Goal: Communication & Community: Answer question/provide support

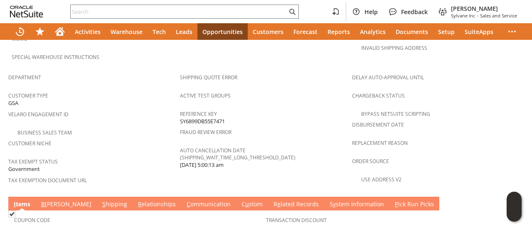
scroll to position [498, 0]
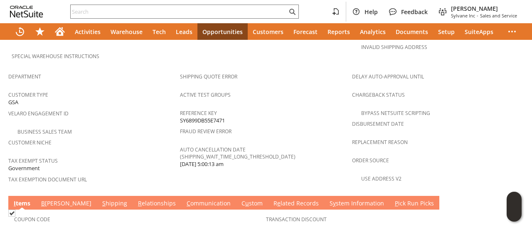
click at [184, 199] on link "C ommunication" at bounding box center [208, 203] width 48 height 9
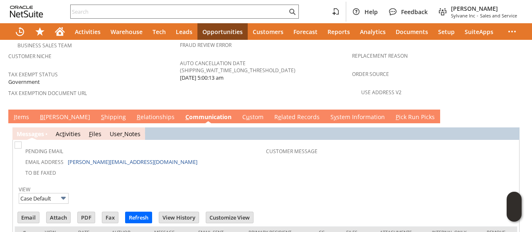
scroll to position [602, 0]
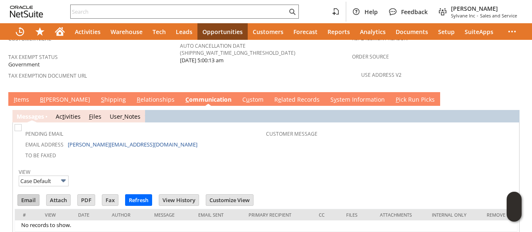
click at [29, 195] on input "Email" at bounding box center [28, 200] width 21 height 11
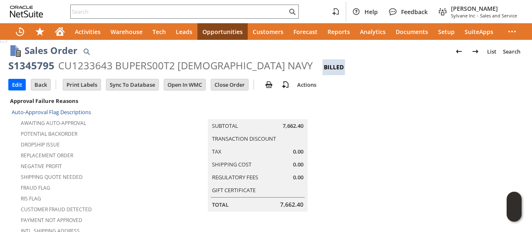
scroll to position [0, 0]
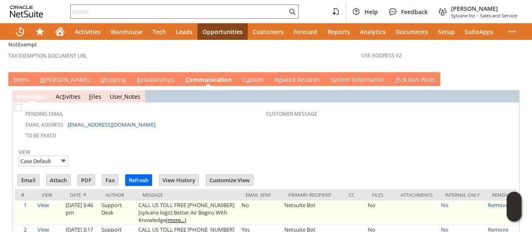
scroll to position [655, 0]
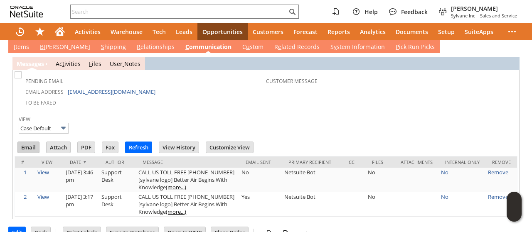
click at [28, 142] on input "Email" at bounding box center [28, 147] width 21 height 11
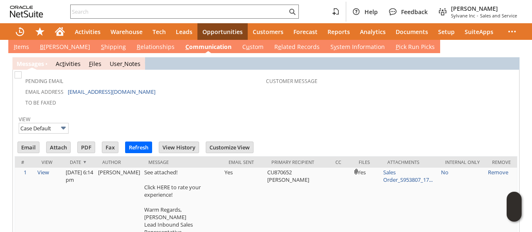
scroll to position [0, 0]
